Goal: Task Accomplishment & Management: Complete application form

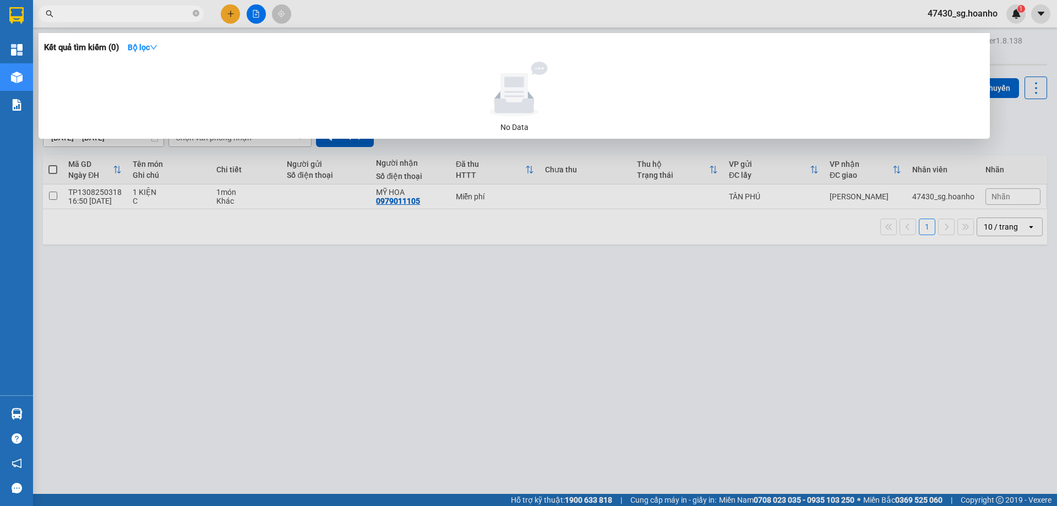
click at [173, 9] on input "text" at bounding box center [126, 14] width 130 height 12
type input "170"
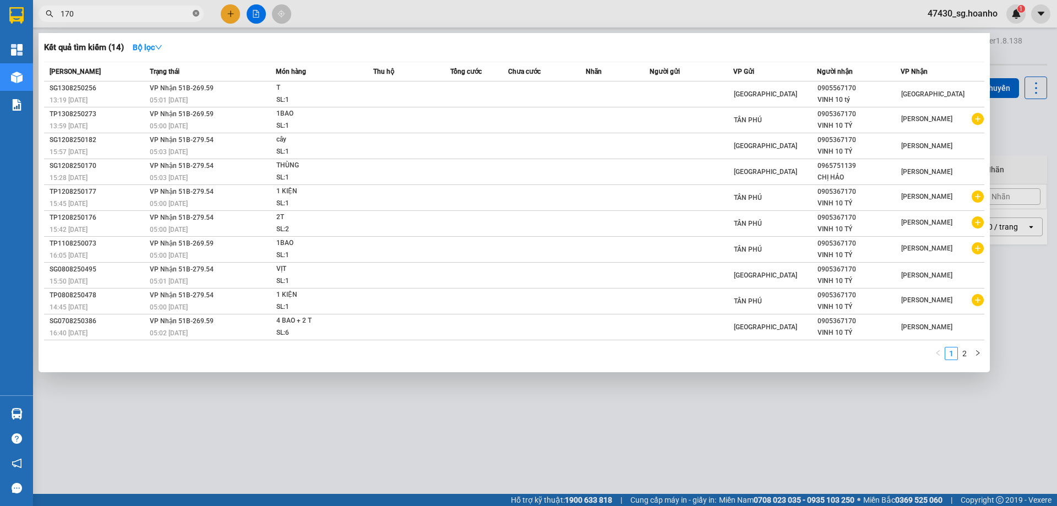
click at [196, 14] on icon "close-circle" at bounding box center [196, 13] width 7 height 7
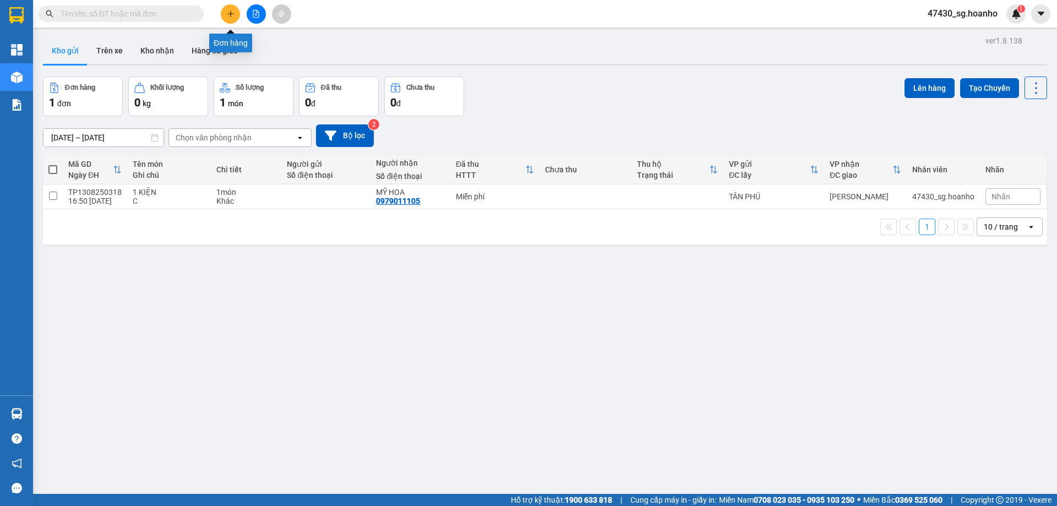
click at [224, 11] on button at bounding box center [230, 13] width 19 height 19
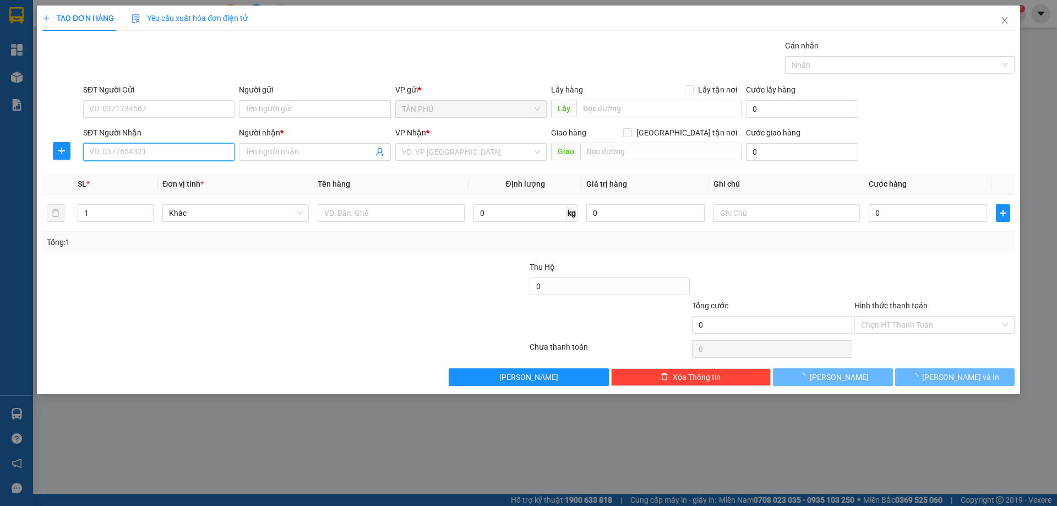
click at [136, 153] on input "SĐT Người Nhận" at bounding box center [158, 152] width 151 height 18
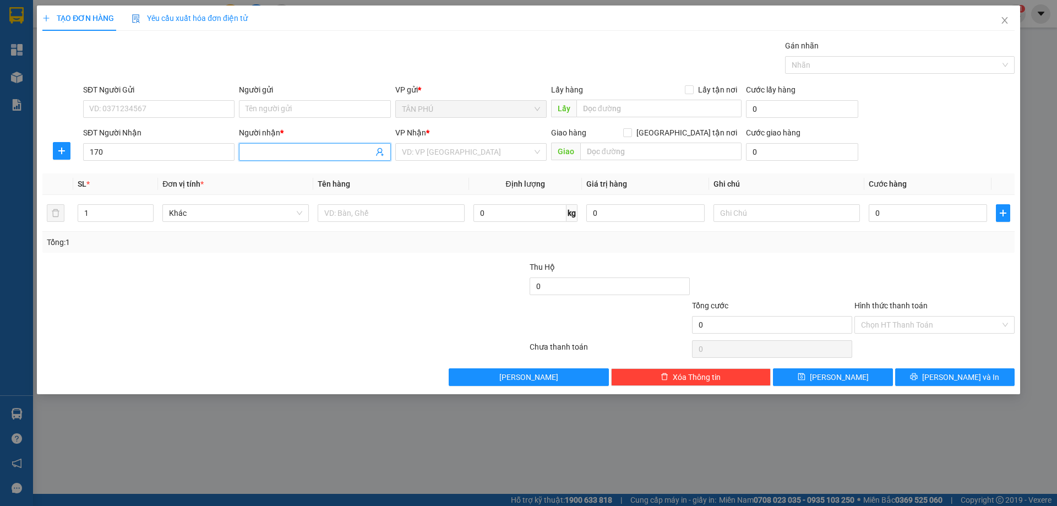
click at [251, 152] on input "Người nhận *" at bounding box center [309, 152] width 127 height 12
click at [173, 156] on input "170" at bounding box center [158, 152] width 151 height 18
click at [158, 151] on input "170" at bounding box center [158, 152] width 151 height 18
type input "1"
click at [256, 150] on input "Người nhận *" at bounding box center [309, 152] width 127 height 12
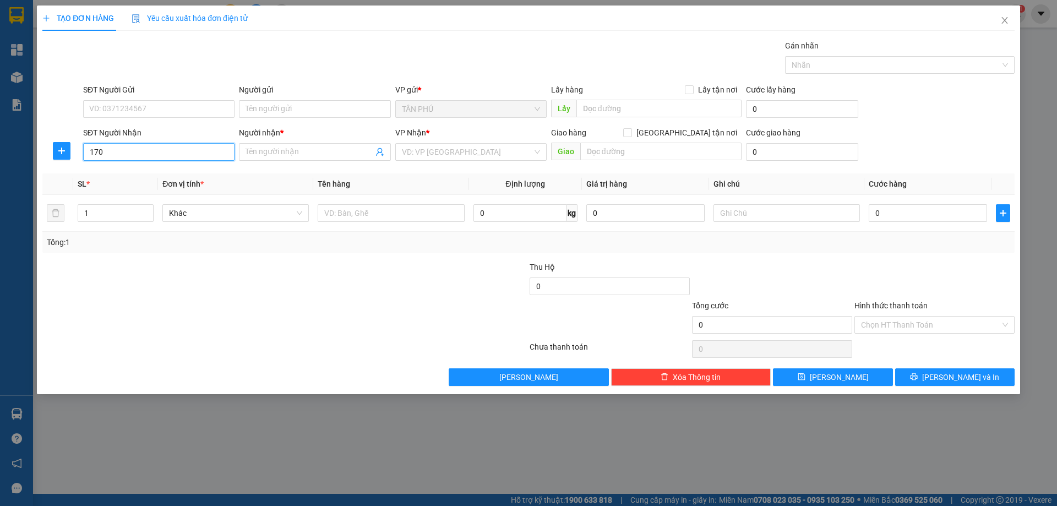
click at [154, 154] on input "170" at bounding box center [158, 152] width 151 height 18
click at [113, 144] on input "170" at bounding box center [158, 152] width 151 height 18
type input "1"
click at [239, 326] on div at bounding box center [203, 319] width 325 height 39
click at [178, 152] on input "170" at bounding box center [158, 152] width 151 height 18
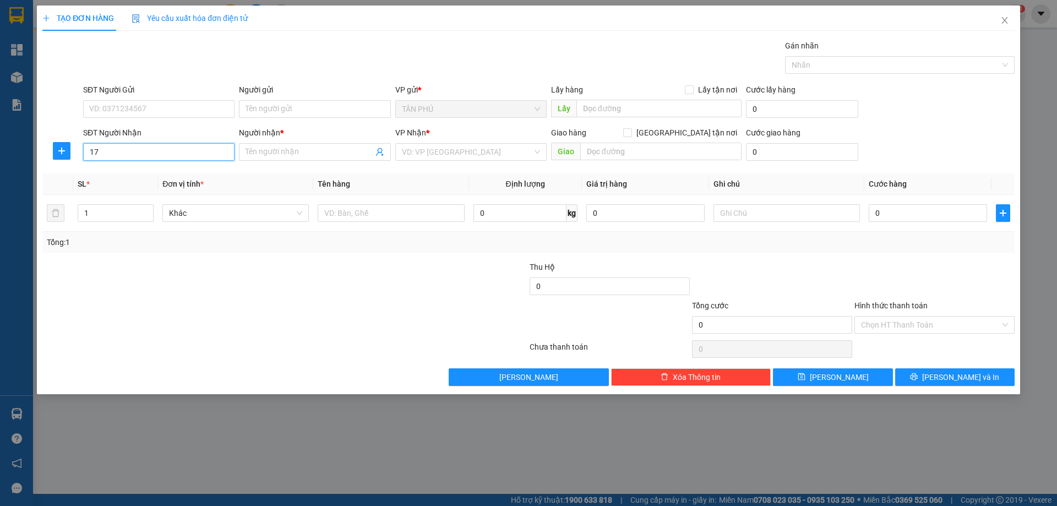
type input "1"
type input "170"
click at [146, 330] on div at bounding box center [203, 319] width 325 height 39
click at [330, 213] on input "text" at bounding box center [391, 213] width 146 height 18
type input "1T"
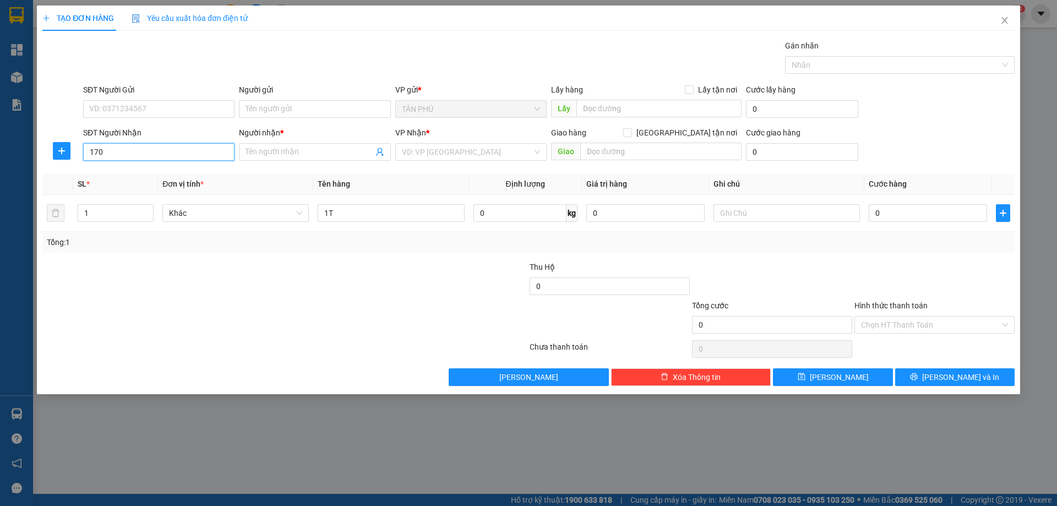
click at [106, 150] on input "170" at bounding box center [158, 152] width 151 height 18
type input "1"
click at [176, 191] on div "0905367170 - VINH 10 TÝ" at bounding box center [159, 192] width 138 height 12
type input "0905367170"
type input "VINH 10 TÝ"
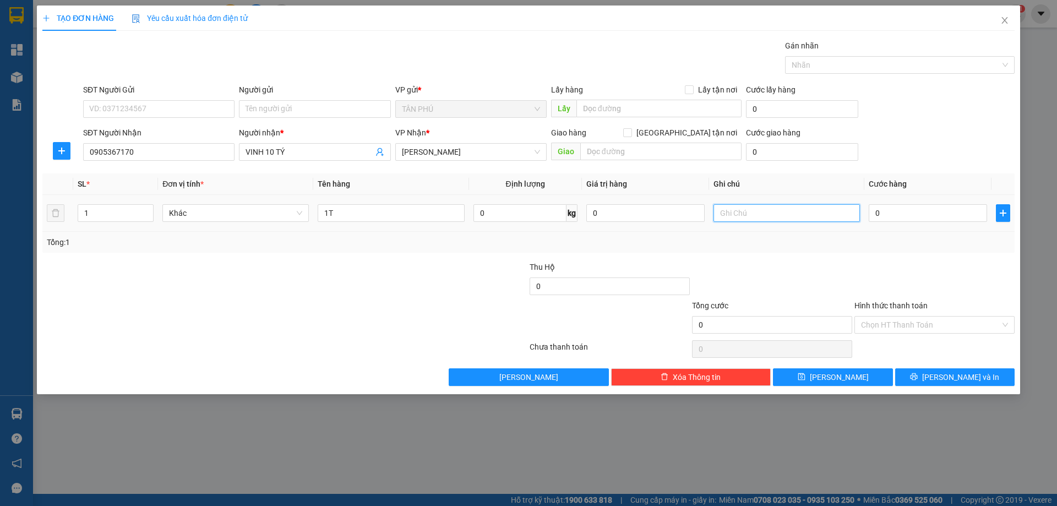
click at [759, 213] on input "text" at bounding box center [787, 213] width 146 height 18
type input "C"
click at [911, 329] on input "Hình thức thanh toán" at bounding box center [930, 325] width 139 height 17
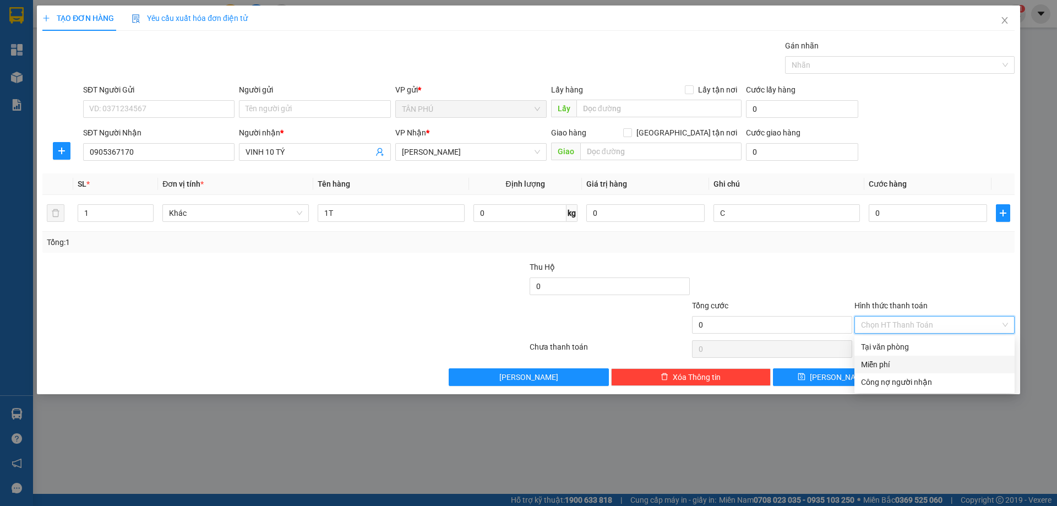
click at [915, 362] on div "Miễn phí" at bounding box center [934, 364] width 147 height 12
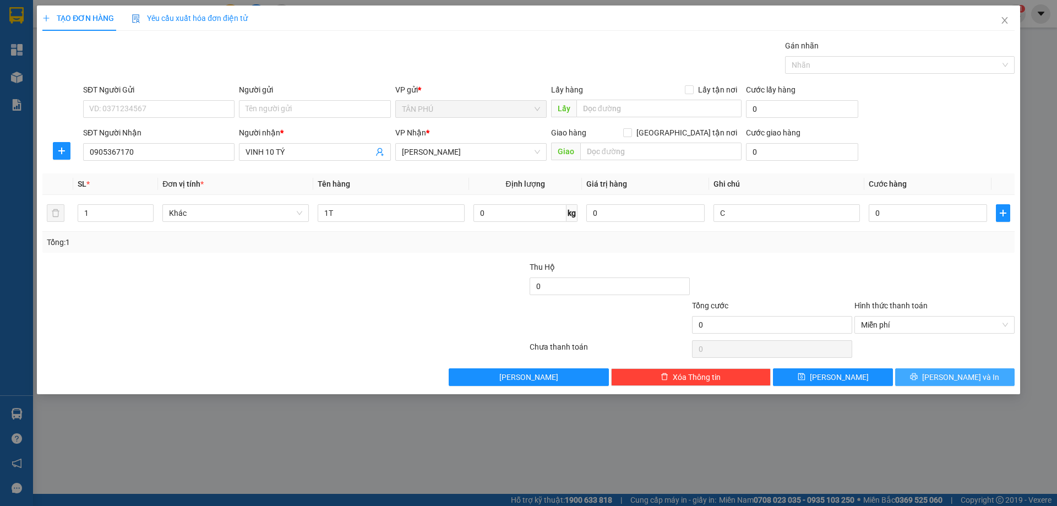
click at [922, 372] on button "[PERSON_NAME] và In" at bounding box center [954, 377] width 119 height 18
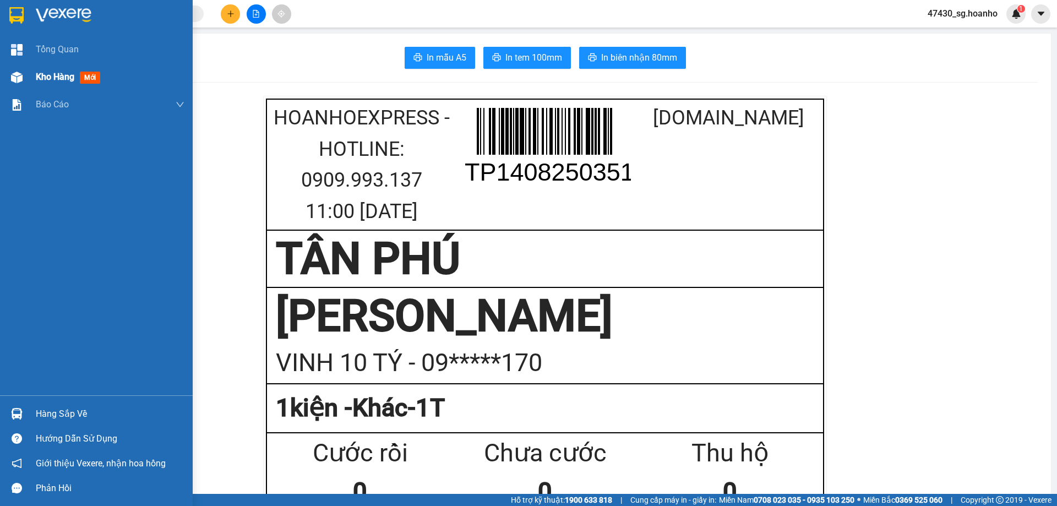
click at [42, 73] on span "Kho hàng" at bounding box center [55, 77] width 39 height 10
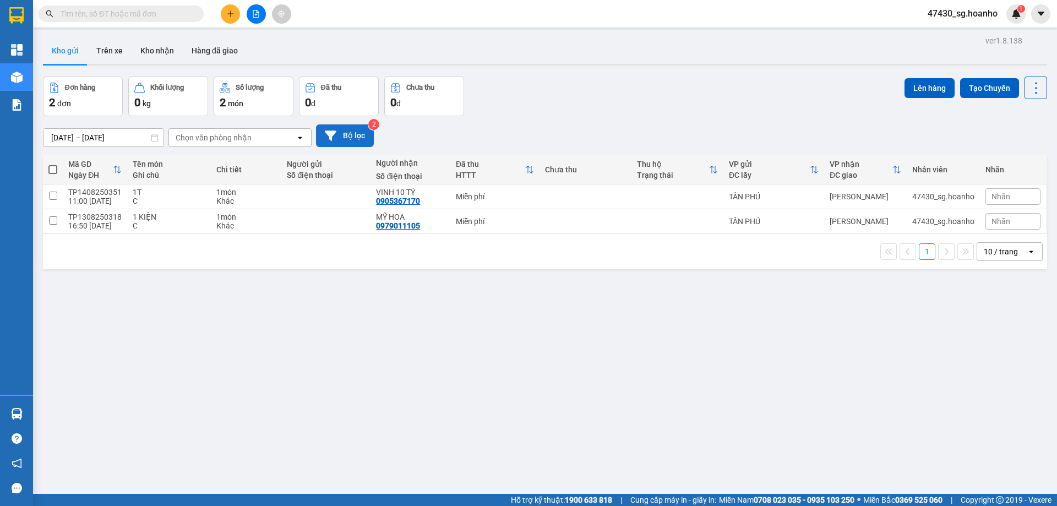
click at [365, 133] on button "Bộ lọc" at bounding box center [345, 135] width 58 height 23
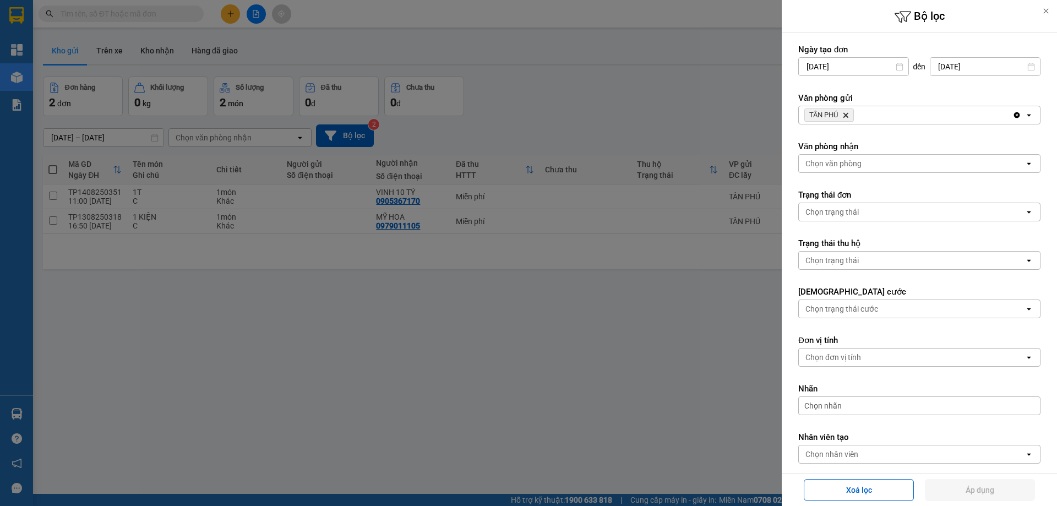
click at [582, 81] on div at bounding box center [528, 253] width 1057 height 506
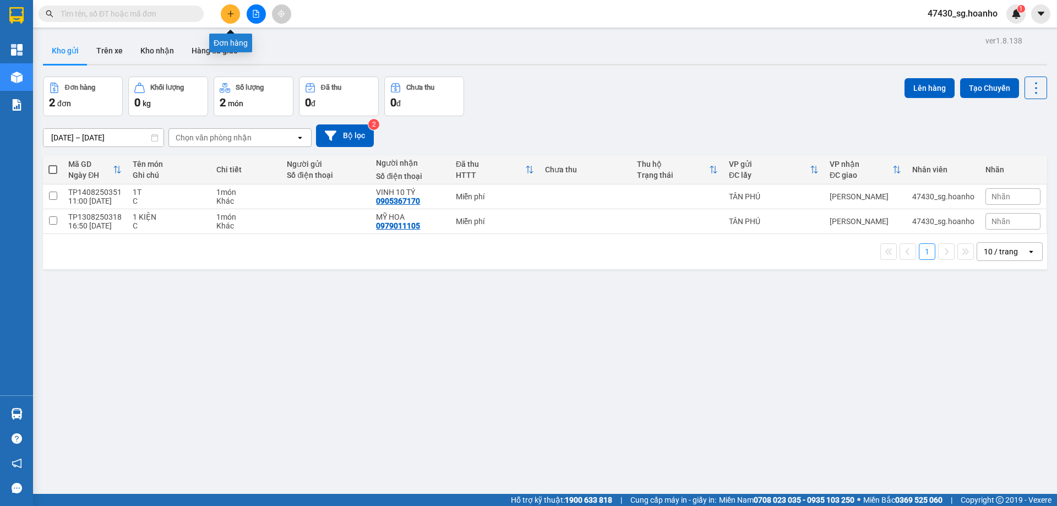
click at [236, 15] on button at bounding box center [230, 13] width 19 height 19
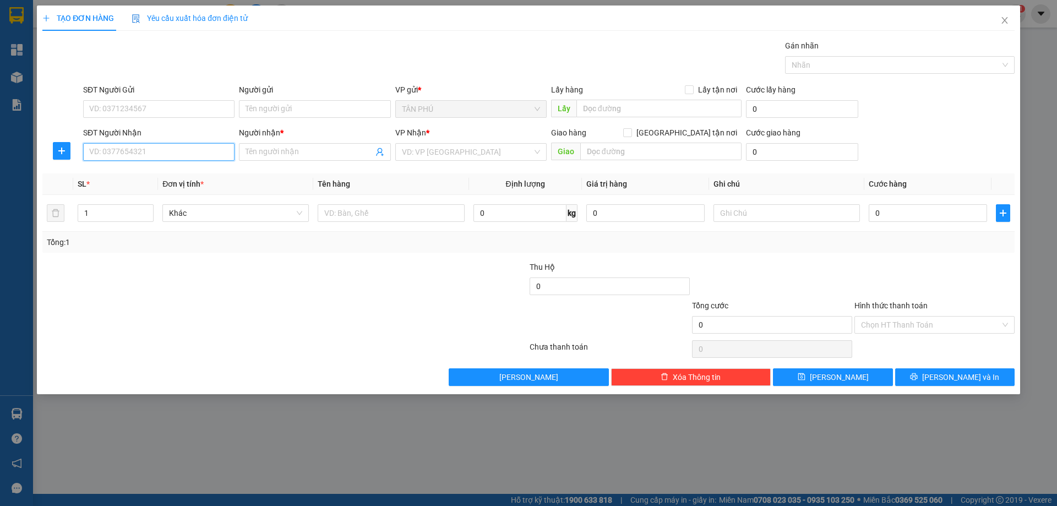
click at [210, 152] on input "SĐT Người Nhận" at bounding box center [158, 152] width 151 height 18
click at [207, 176] on div "0372301050 - HÂN AN NHƠN" at bounding box center [159, 174] width 138 height 12
type input "0372301050"
type input "HÂN AN NHƠN"
type input "0372301050"
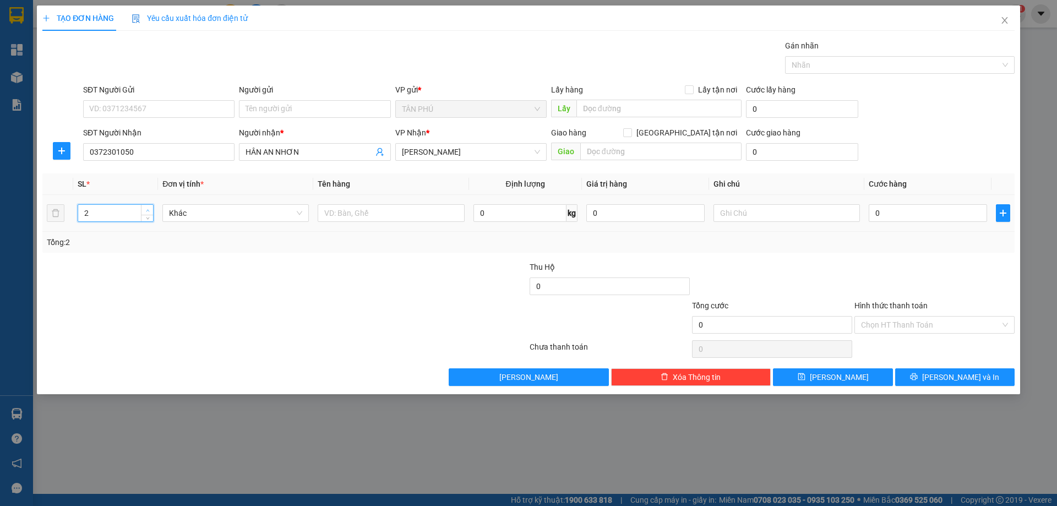
click at [150, 209] on span "up" at bounding box center [147, 210] width 7 height 7
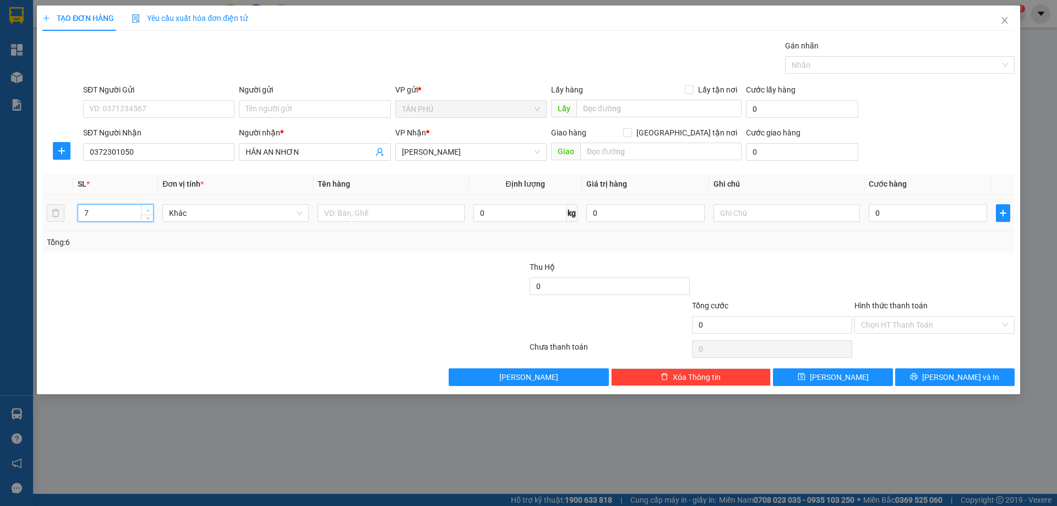
click at [150, 209] on span "up" at bounding box center [147, 210] width 7 height 7
type input "8"
click at [150, 209] on span "up" at bounding box center [147, 210] width 7 height 7
click at [420, 213] on input "text" at bounding box center [391, 213] width 146 height 18
type input "8T"
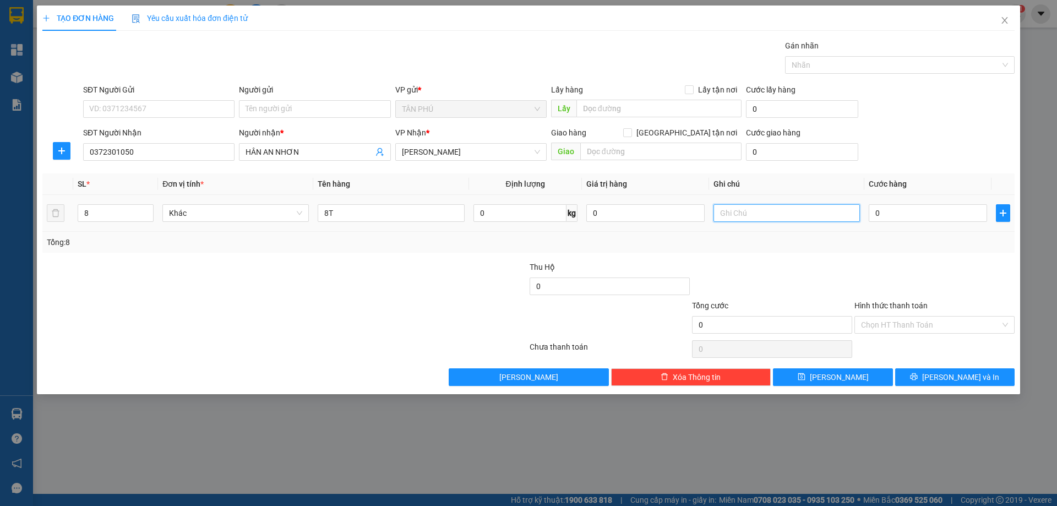
click at [774, 210] on input "text" at bounding box center [787, 213] width 146 height 18
type input "C"
click at [683, 149] on input "text" at bounding box center [660, 152] width 161 height 18
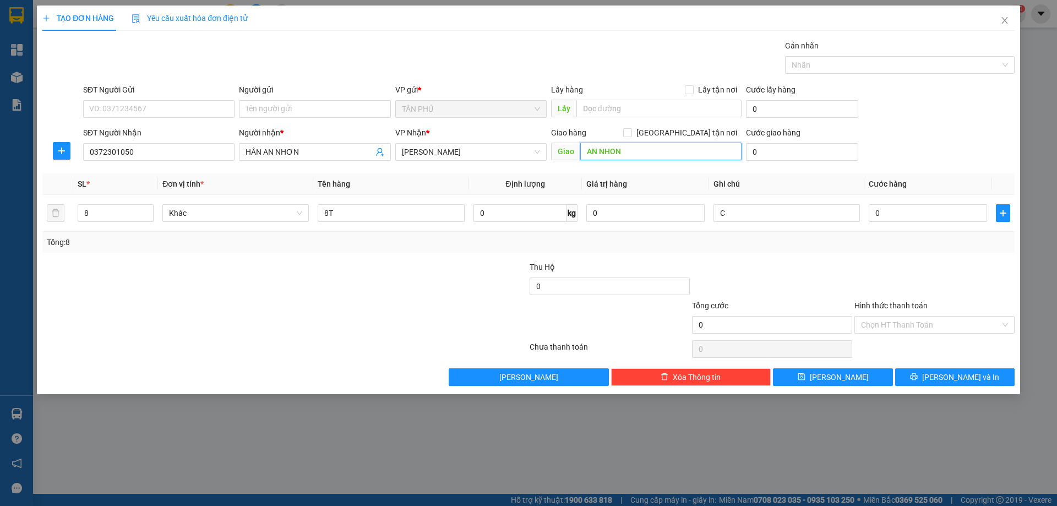
type input "AN NHON"
type input "AN NHƠN"
click at [899, 329] on input "Hình thức thanh toán" at bounding box center [930, 325] width 139 height 17
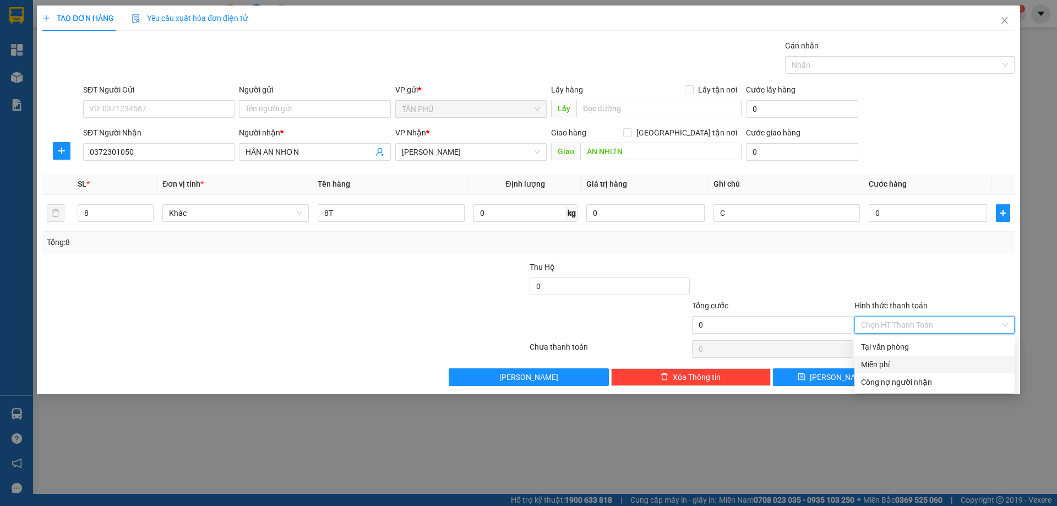
click at [897, 359] on div "Miễn phí" at bounding box center [934, 364] width 147 height 12
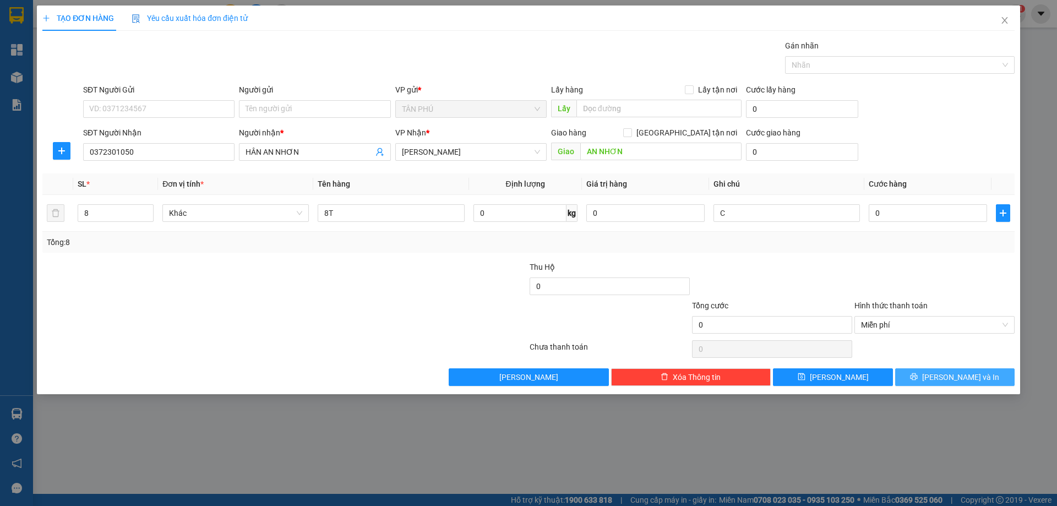
click at [918, 375] on button "[PERSON_NAME] và In" at bounding box center [954, 377] width 119 height 18
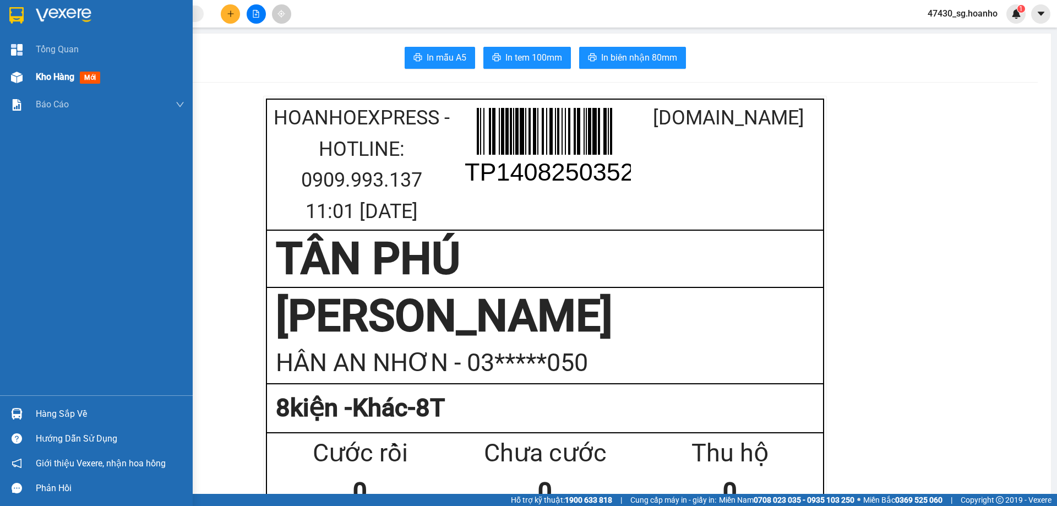
click at [69, 81] on span "Kho hàng" at bounding box center [55, 77] width 39 height 10
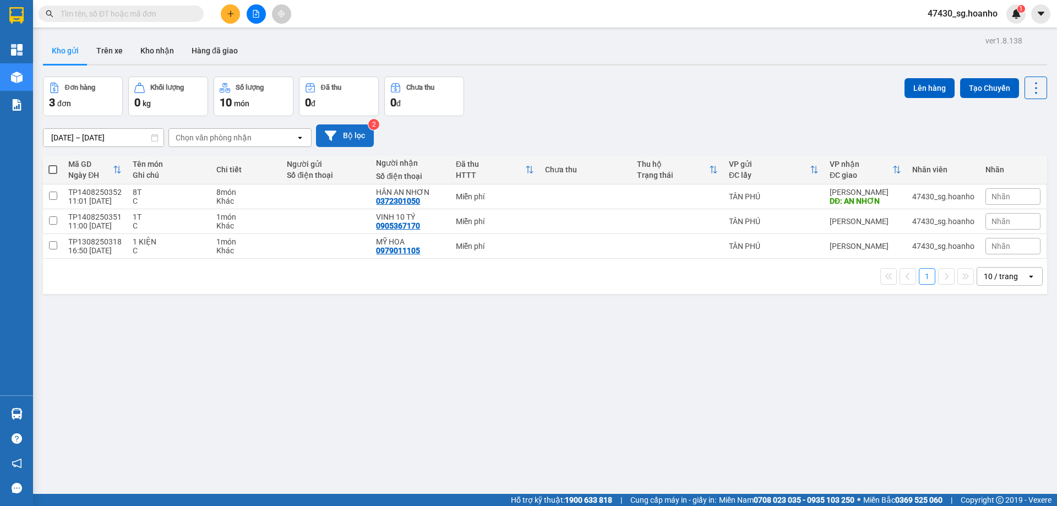
click at [353, 139] on button "Bộ lọc" at bounding box center [345, 135] width 58 height 23
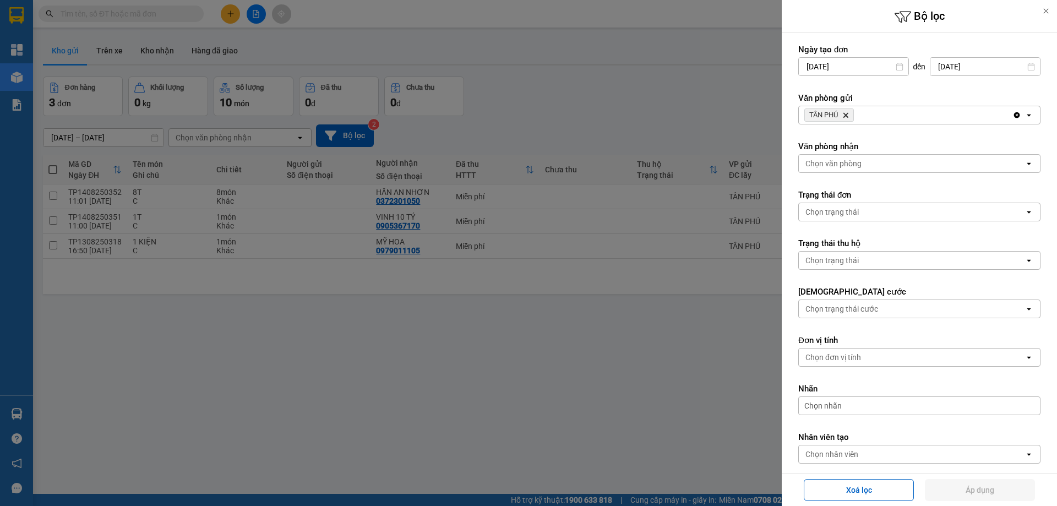
click at [848, 118] on icon "Delete" at bounding box center [845, 115] width 7 height 7
click at [848, 118] on div "Chọn văn phòng" at bounding box center [833, 115] width 56 height 11
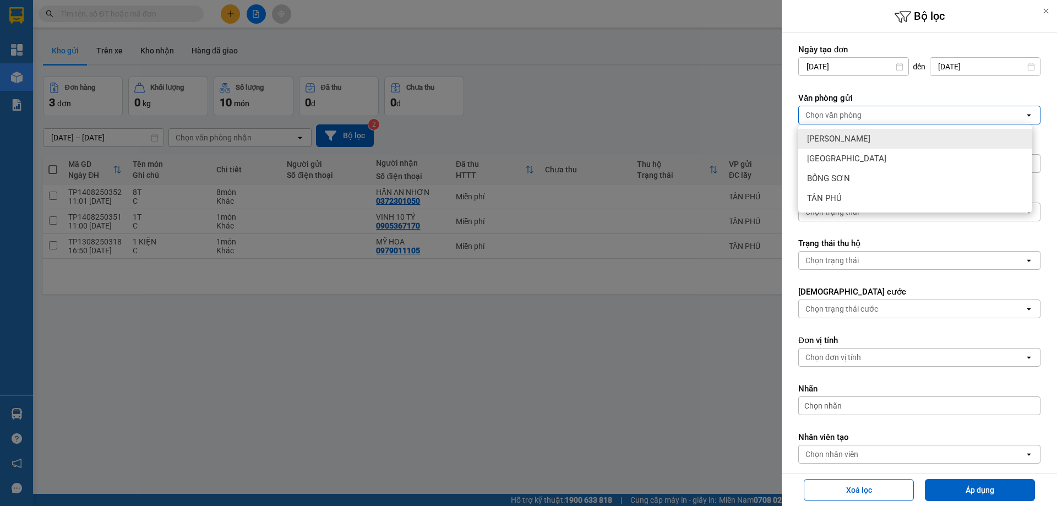
click at [846, 138] on span "[PERSON_NAME]" at bounding box center [838, 138] width 63 height 11
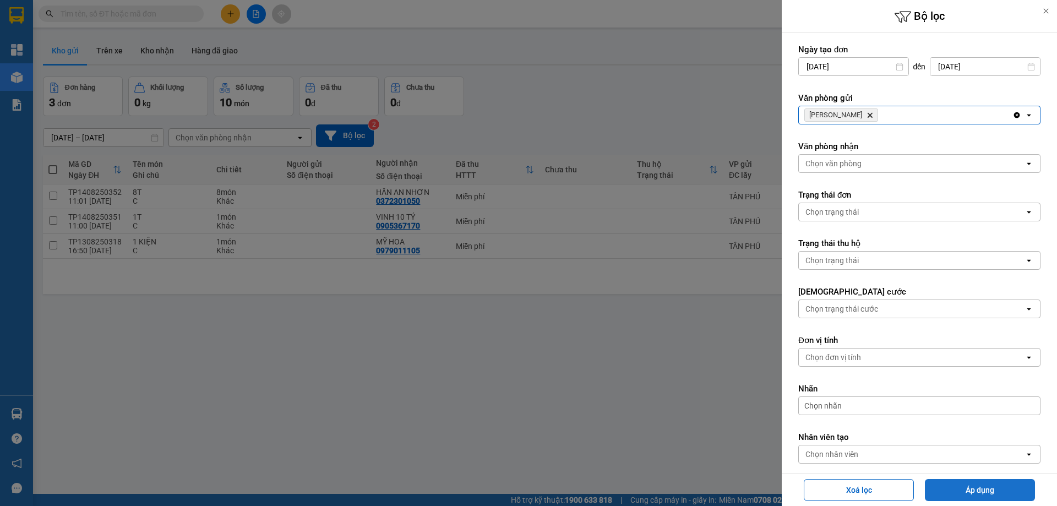
click at [990, 489] on button "Áp dụng" at bounding box center [980, 490] width 110 height 22
